Goal: Task Accomplishment & Management: Use online tool/utility

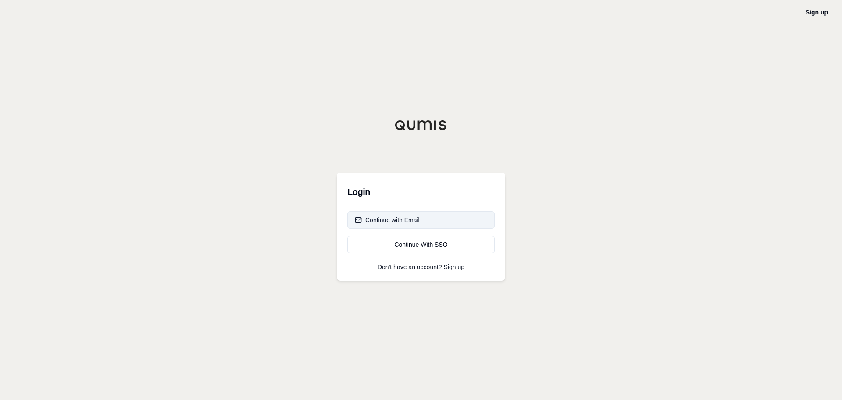
click at [402, 223] on div "Continue with Email" at bounding box center [387, 219] width 65 height 9
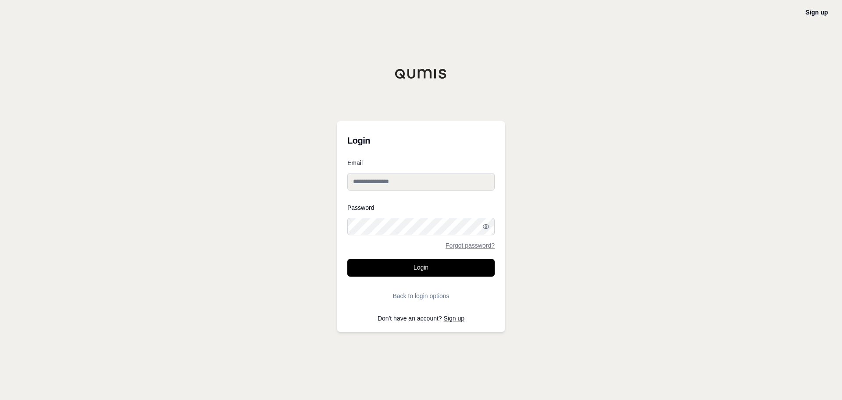
click at [406, 184] on input "Email" at bounding box center [420, 182] width 147 height 18
click at [0, 399] on nordpass-portal at bounding box center [0, 400] width 0 height 0
type input "**********"
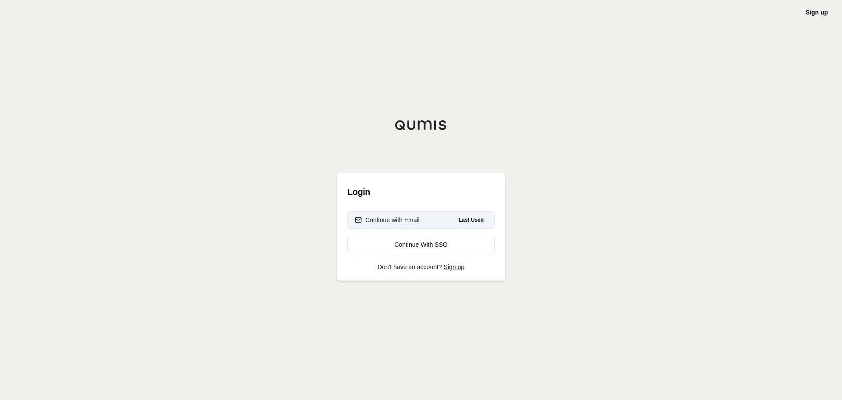
click at [433, 221] on button "Continue with Email Last Used" at bounding box center [420, 220] width 147 height 18
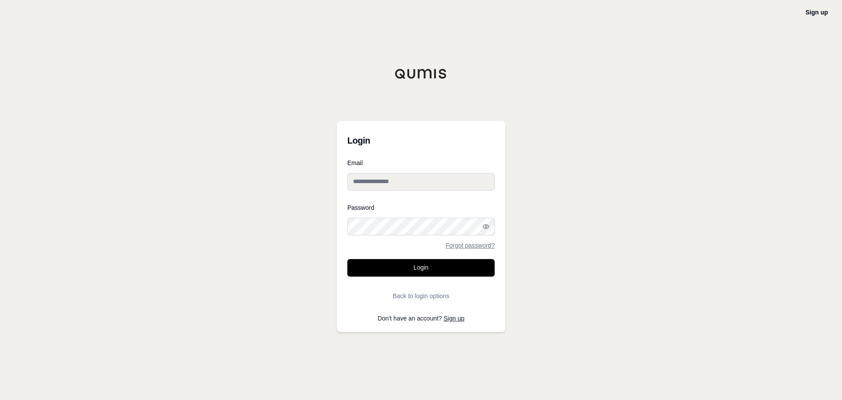
click at [402, 182] on input "Email" at bounding box center [420, 182] width 147 height 18
type input "**********"
click at [0, 399] on nordpass-autofill-portal at bounding box center [0, 400] width 0 height 0
click at [489, 226] on icon "button" at bounding box center [486, 226] width 6 height 4
click at [425, 271] on button "Login" at bounding box center [420, 268] width 147 height 18
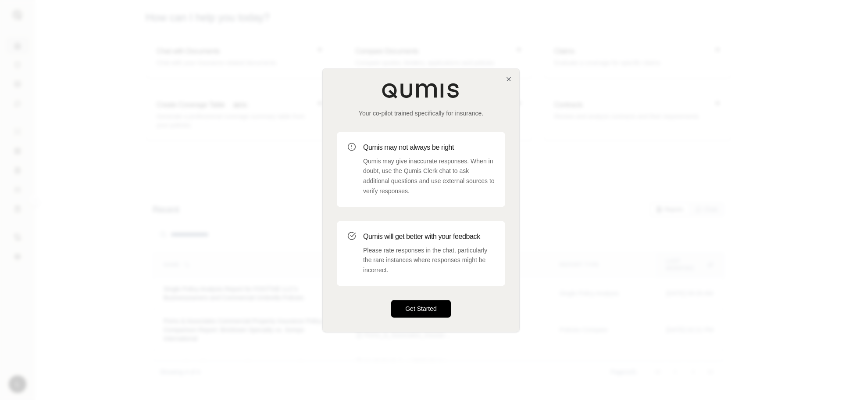
click at [420, 304] on button "Get Started" at bounding box center [421, 309] width 60 height 18
